Goal: Transaction & Acquisition: Purchase product/service

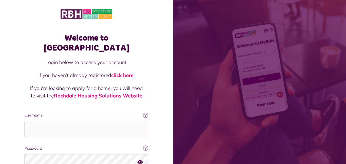
scroll to position [48, 0]
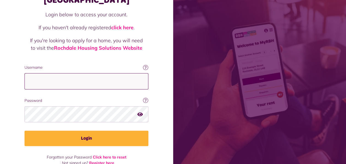
type input "**********"
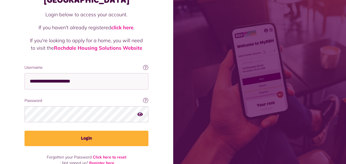
click at [142, 111] on icon "button" at bounding box center [141, 113] width 6 height 5
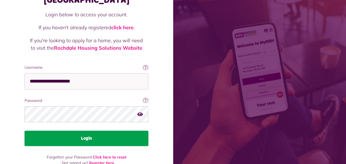
click at [112, 131] on button "Login" at bounding box center [87, 137] width 124 height 15
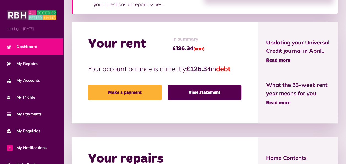
scroll to position [130, 0]
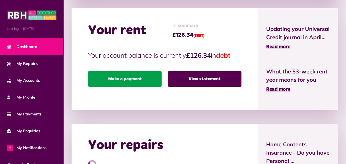
click at [121, 82] on link "Make a payment" at bounding box center [125, 78] width 74 height 15
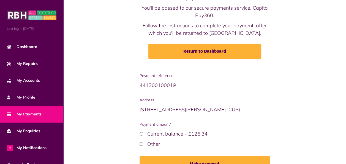
scroll to position [79, 0]
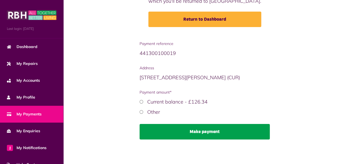
click at [160, 127] on button "Make payment" at bounding box center [205, 131] width 131 height 15
